Goal: Information Seeking & Learning: Learn about a topic

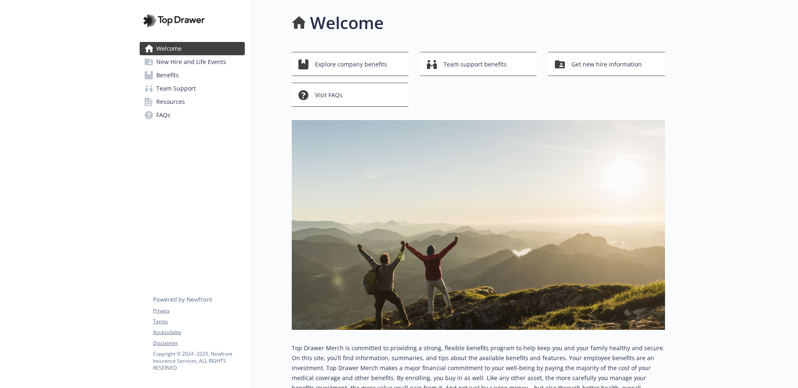
click at [200, 77] on link "Benefits" at bounding box center [192, 75] width 105 height 13
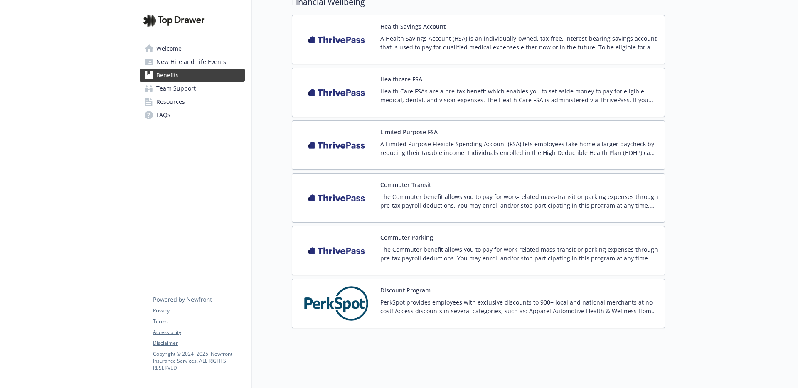
scroll to position [1206, 0]
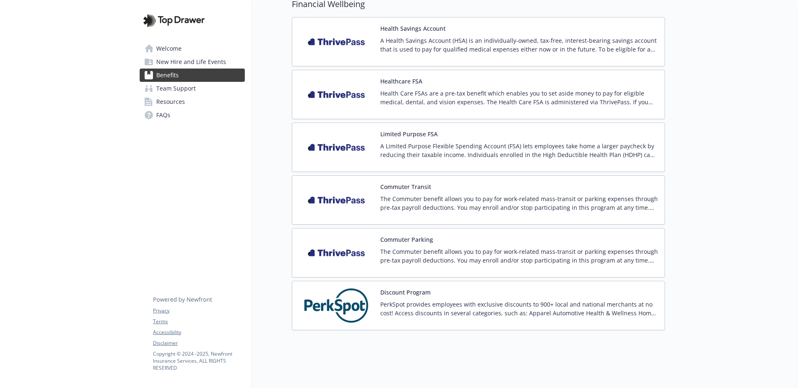
click at [422, 47] on p "A Health Savings Account (HSA) is an individually-owned, tax-free, interest-bea…" at bounding box center [520, 44] width 278 height 17
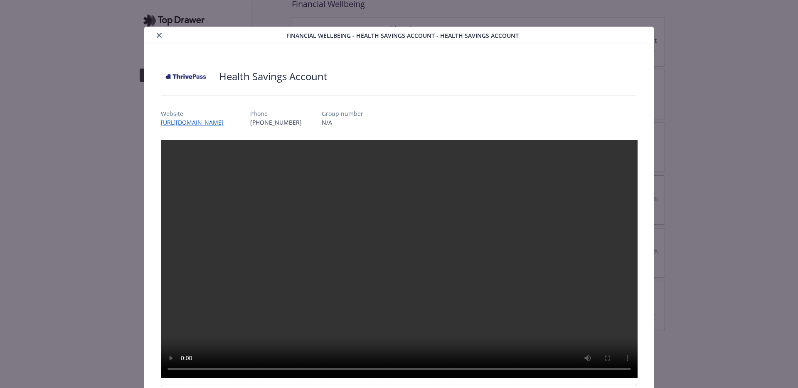
click at [158, 35] on icon "close" at bounding box center [159, 35] width 5 height 5
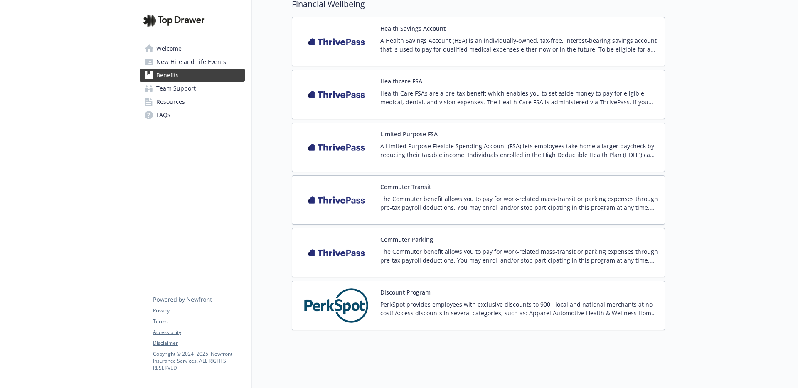
click at [484, 304] on p "PerkSpot provides employees with exclusive discounts to 900+ local and national…" at bounding box center [520, 308] width 278 height 17
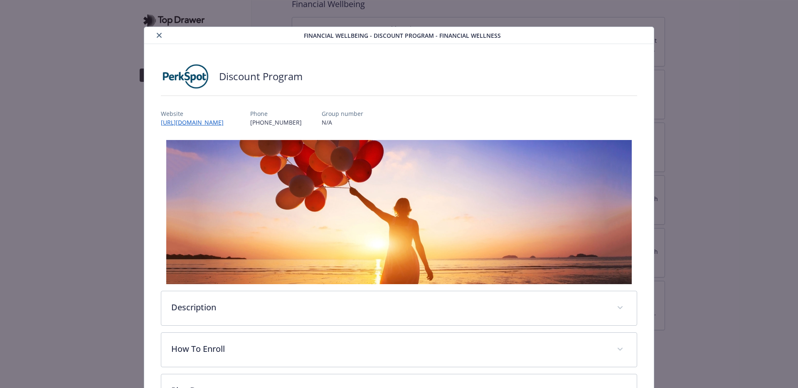
scroll to position [68, 0]
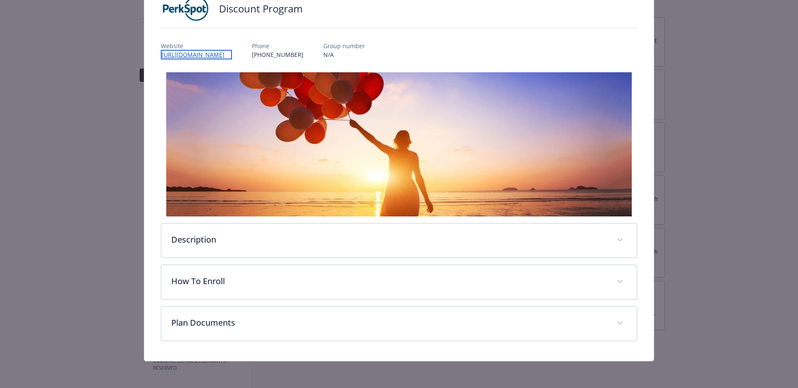
click at [206, 55] on link "http://newfront.perkspot.com/" at bounding box center [196, 55] width 71 height 10
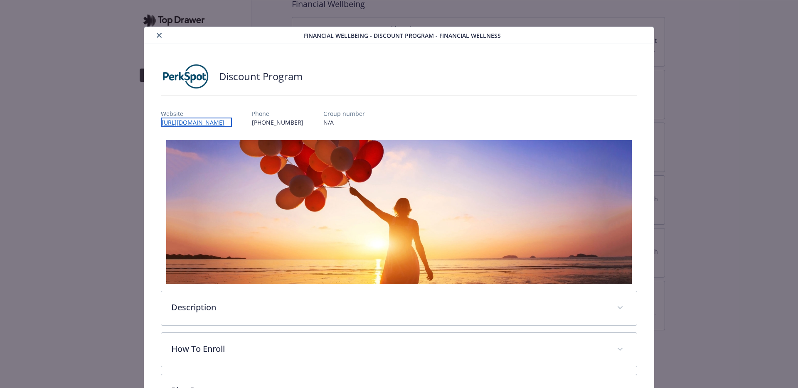
click at [225, 125] on link "http://newfront.perkspot.com/" at bounding box center [196, 123] width 71 height 10
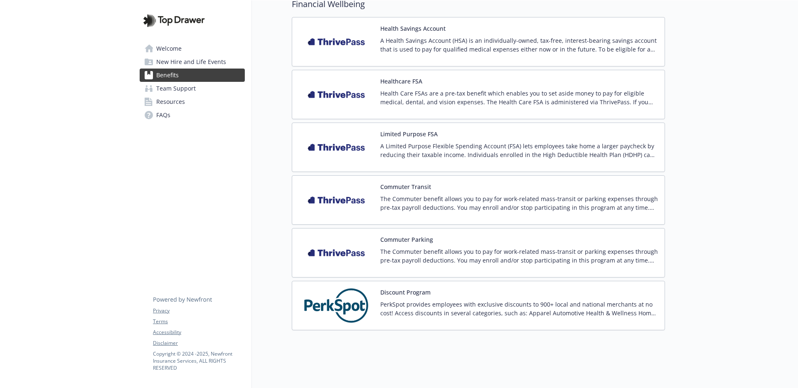
click at [400, 37] on p "A Health Savings Account (HSA) is an individually-owned, tax-free, interest-bea…" at bounding box center [520, 44] width 278 height 17
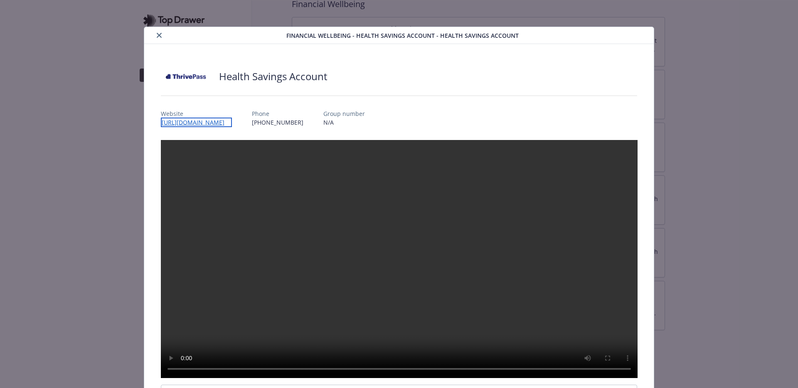
click at [232, 126] on link "[URL][DOMAIN_NAME]" at bounding box center [196, 123] width 71 height 10
click at [160, 34] on icon "close" at bounding box center [159, 35] width 5 height 5
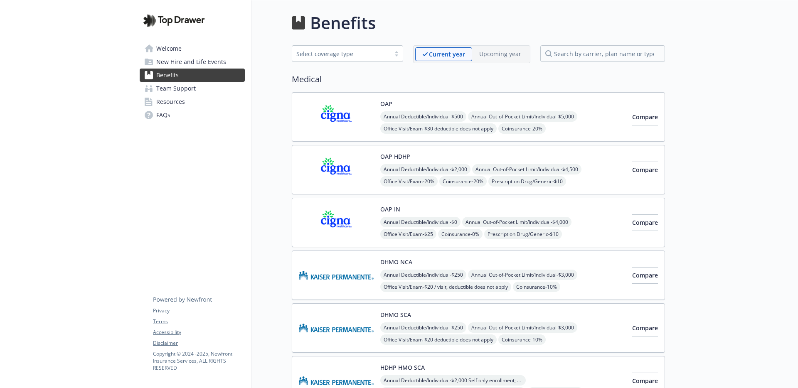
click at [210, 88] on link "Team Support" at bounding box center [192, 88] width 105 height 13
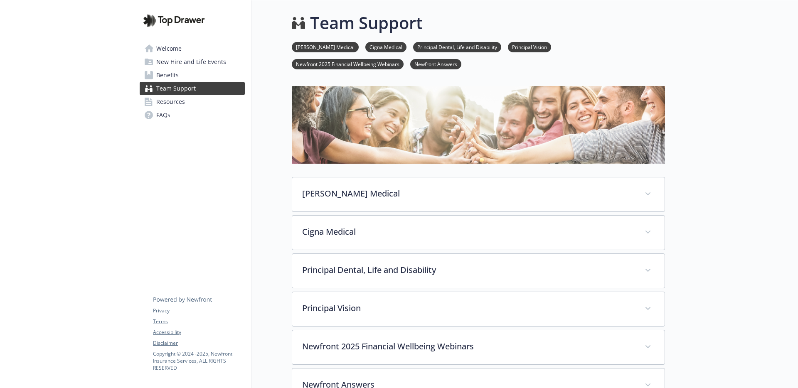
click at [209, 100] on link "Resources" at bounding box center [192, 101] width 105 height 13
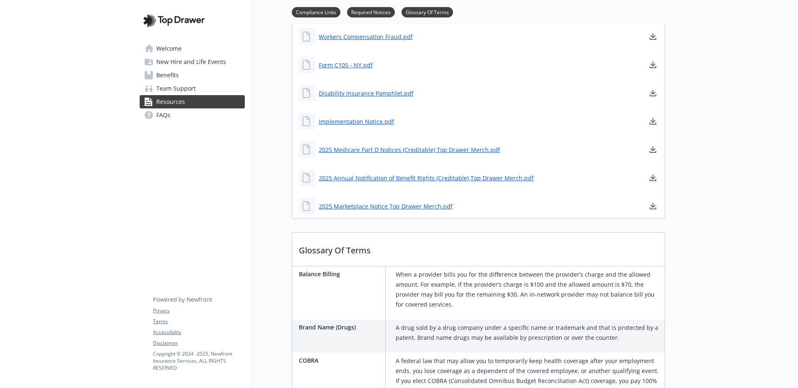
scroll to position [544, 0]
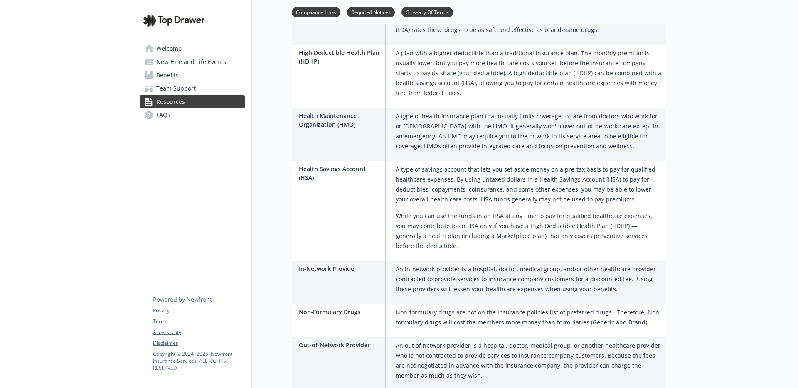
click at [197, 63] on span "New Hire and Life Events" at bounding box center [191, 61] width 70 height 13
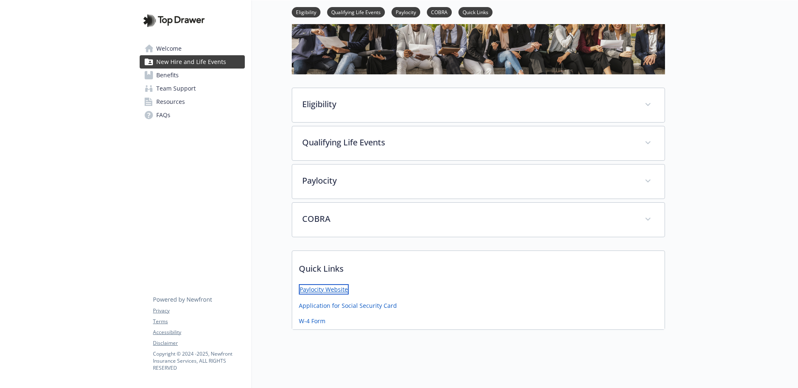
scroll to position [74, 0]
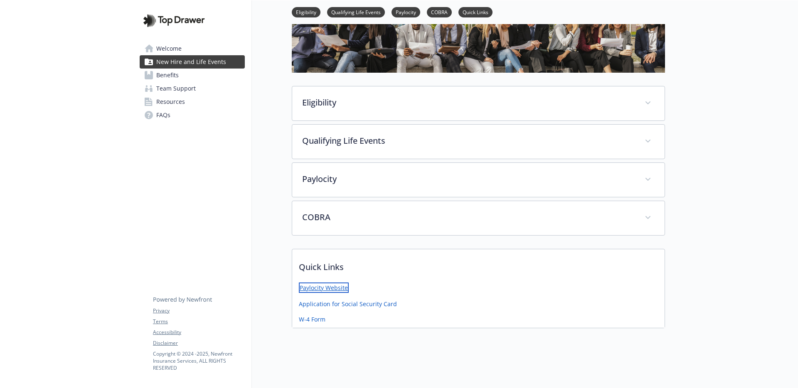
click at [322, 287] on link "Paylocity Website" at bounding box center [324, 288] width 50 height 10
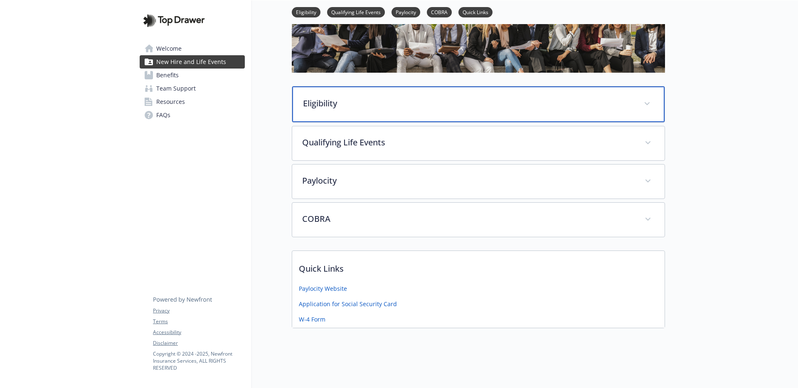
click at [412, 106] on p "Eligibility" at bounding box center [468, 103] width 331 height 12
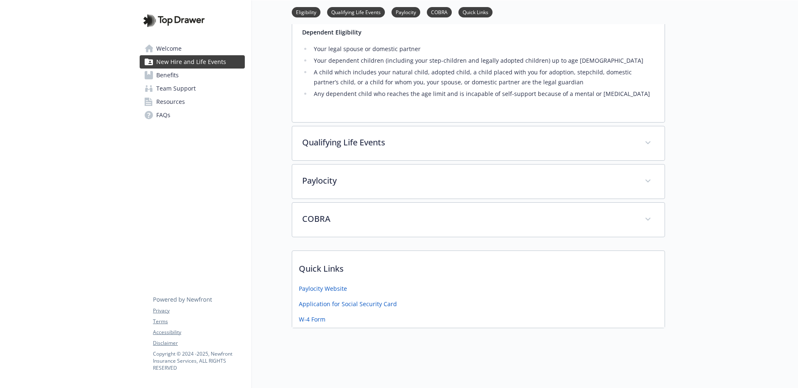
scroll to position [217, 0]
click at [192, 78] on link "Benefits" at bounding box center [192, 75] width 105 height 13
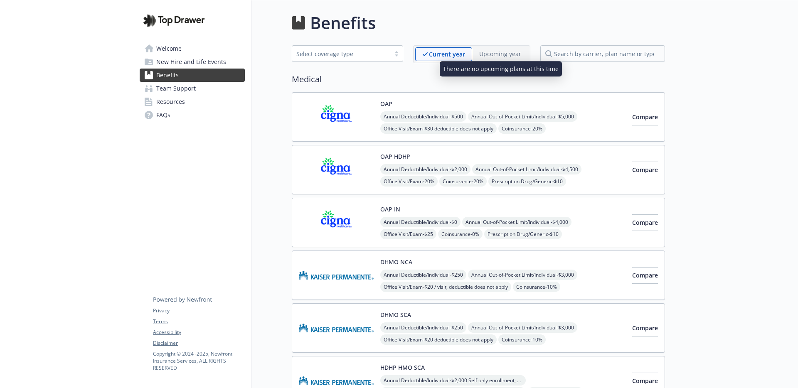
click at [514, 59] on div "Upcoming year" at bounding box center [500, 53] width 56 height 13
click at [499, 55] on p "Upcoming year" at bounding box center [501, 53] width 42 height 9
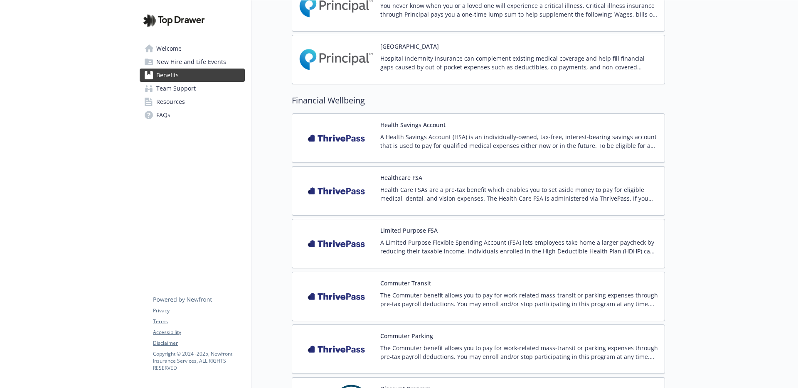
scroll to position [1111, 0]
click at [473, 146] on p "A Health Savings Account (HSA) is an individually-owned, tax-free, interest-bea…" at bounding box center [520, 140] width 278 height 17
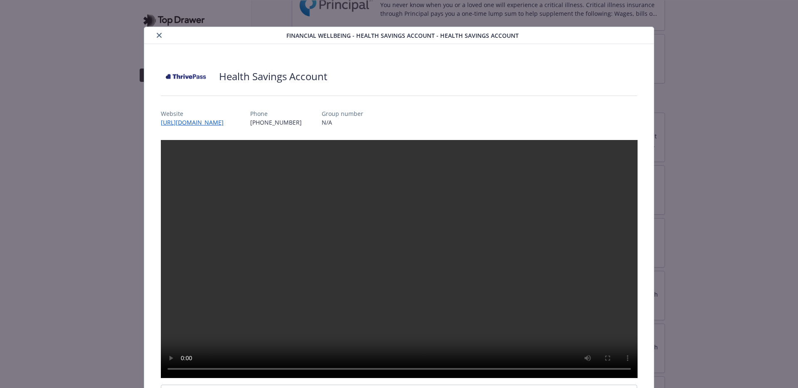
click at [157, 34] on icon "close" at bounding box center [159, 35] width 5 height 5
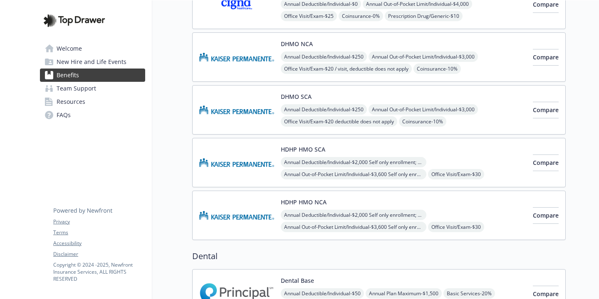
scroll to position [374, 0]
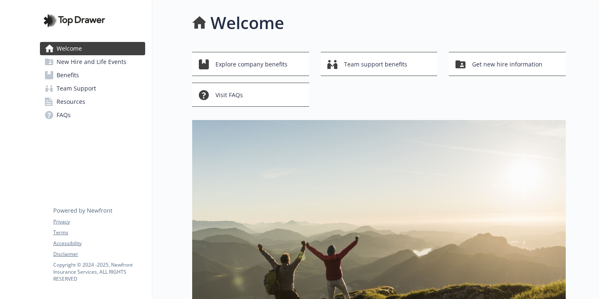
scroll to position [274, 0]
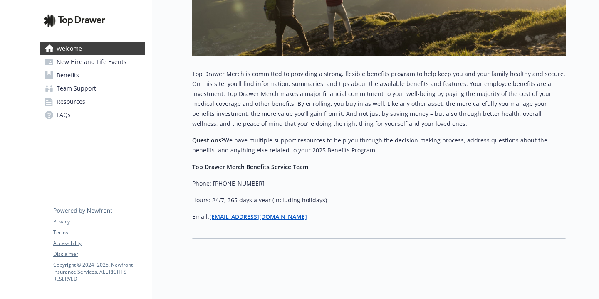
click at [94, 72] on link "Benefits" at bounding box center [92, 75] width 105 height 13
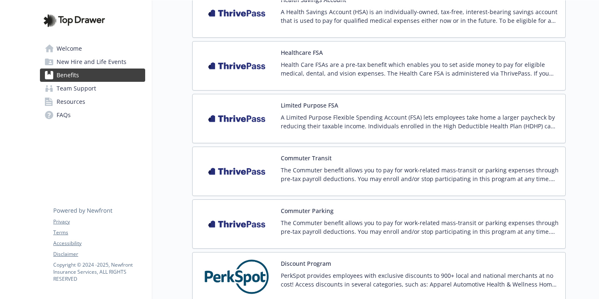
scroll to position [1298, 0]
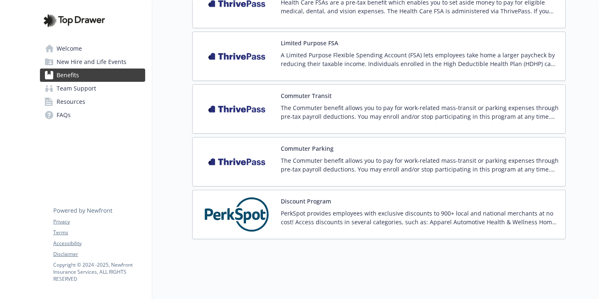
click at [272, 210] on img at bounding box center [236, 214] width 75 height 35
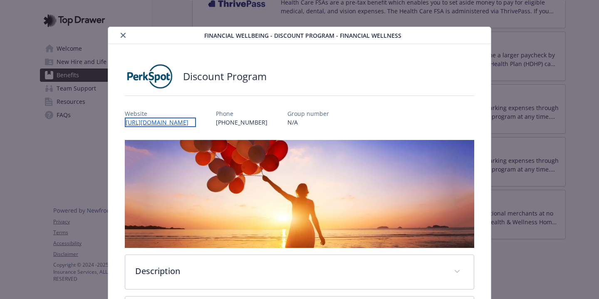
click at [190, 124] on link "http://newfront.perkspot.com/" at bounding box center [160, 123] width 71 height 10
